Goal: Transaction & Acquisition: Purchase product/service

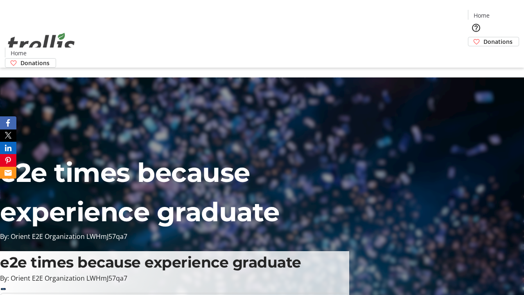
click at [484, 37] on span "Donations" at bounding box center [498, 41] width 29 height 9
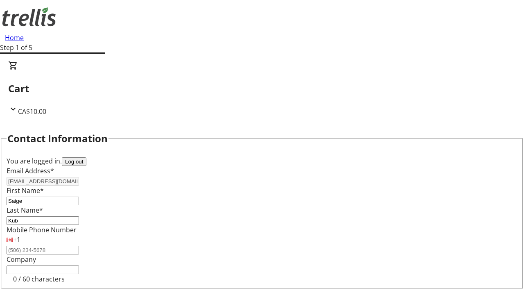
select select "CA"
type input "[STREET_ADDRESS][PERSON_NAME]"
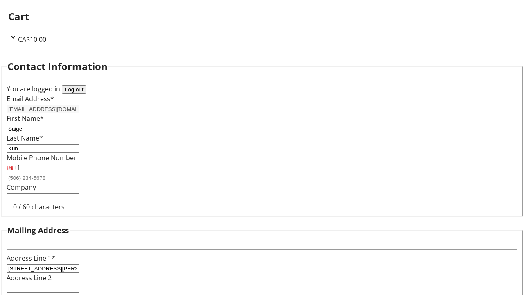
type input "Kelowna"
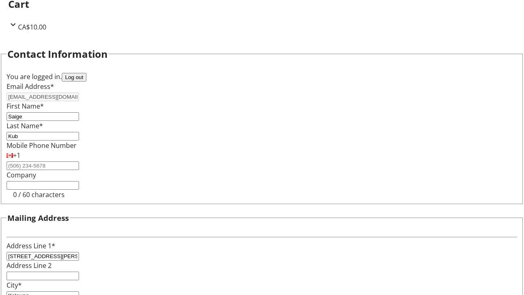
select select "BC"
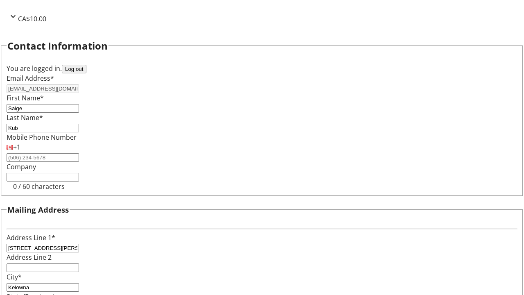
type input "Kelowna"
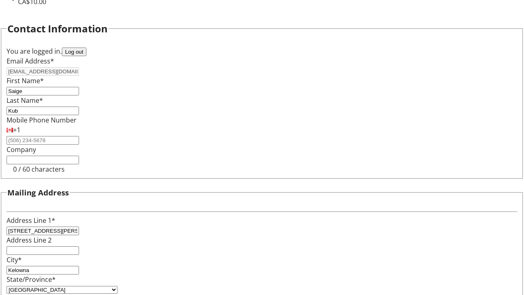
type input "V1Y 0C2"
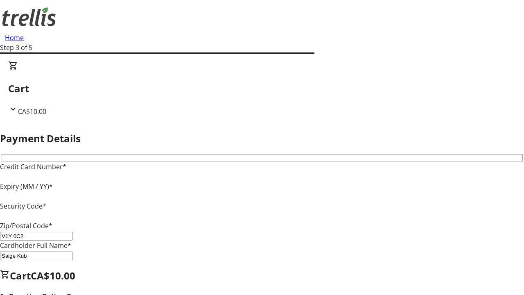
type input "V1Y 0C2"
